Goal: Task Accomplishment & Management: Use online tool/utility

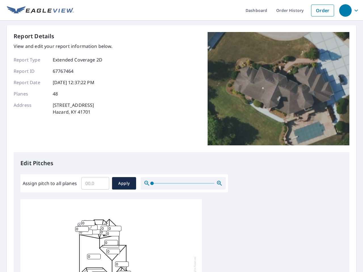
click at [181, 136] on div "Report Details View and edit your report information below. Report Type Extende…" at bounding box center [182, 92] width 336 height 120
click at [345, 10] on div "button" at bounding box center [345, 10] width 12 height 12
click at [95, 183] on input "Assign pitch to all planes" at bounding box center [95, 183] width 28 height 16
click at [124, 183] on span "Apply" at bounding box center [123, 183] width 15 height 7
click at [219, 183] on icon "button" at bounding box center [219, 183] width 7 height 7
